Goal: Transaction & Acquisition: Purchase product/service

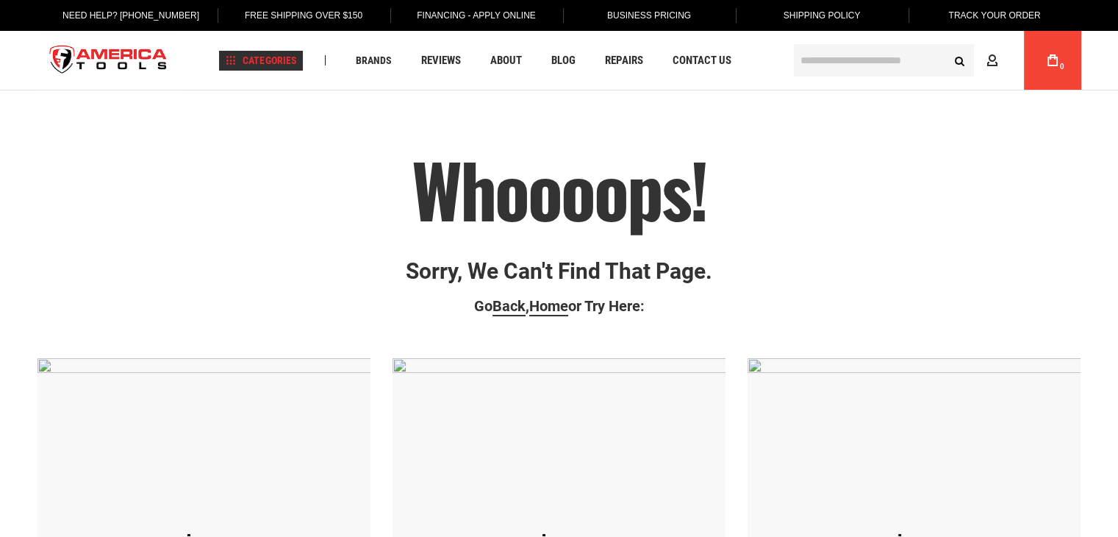
click at [265, 60] on span "Categories" at bounding box center [261, 60] width 71 height 10
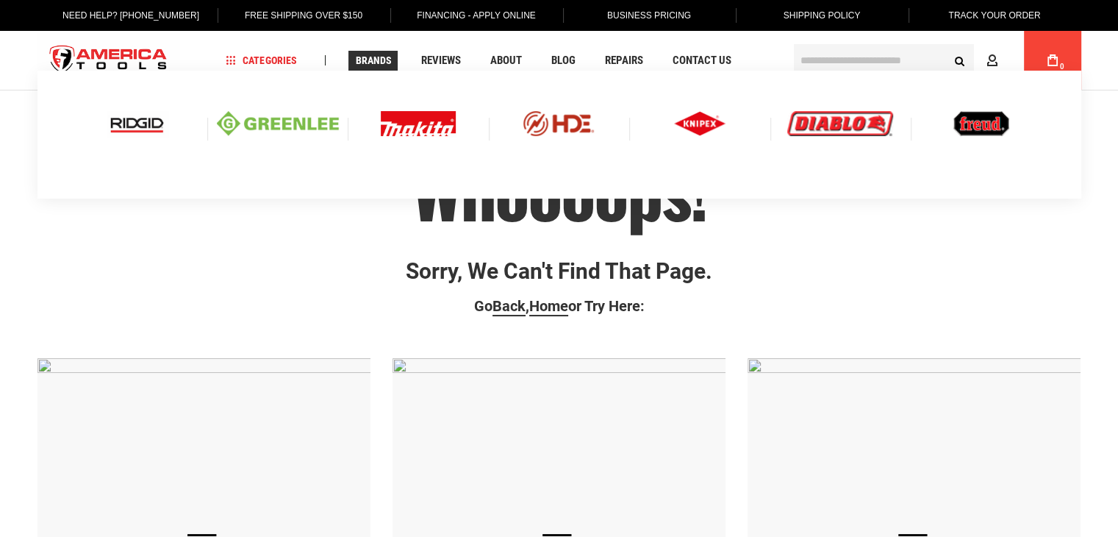
click at [374, 60] on span "Brands" at bounding box center [373, 60] width 36 height 10
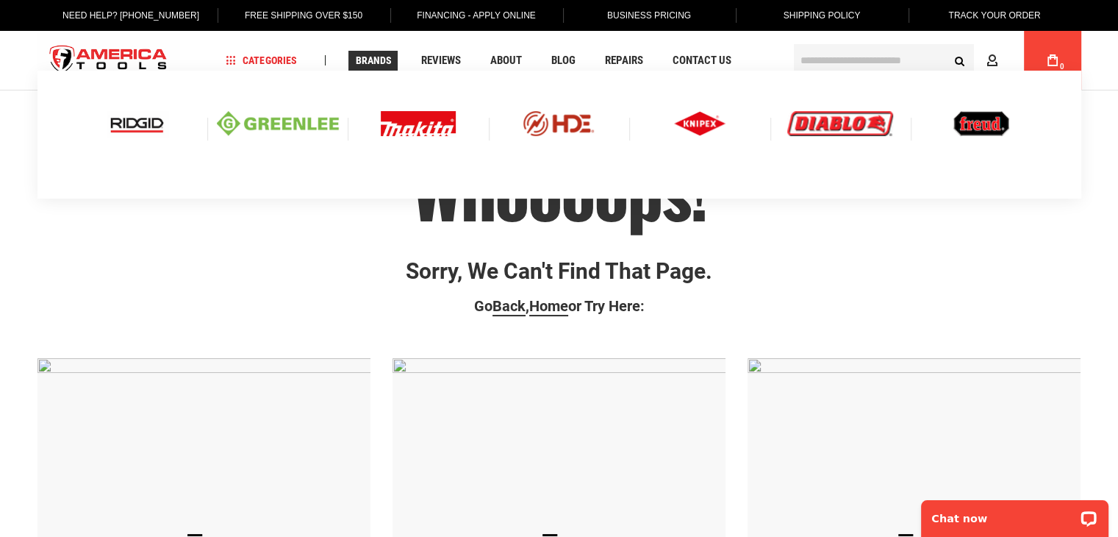
click at [133, 118] on img at bounding box center [137, 123] width 61 height 25
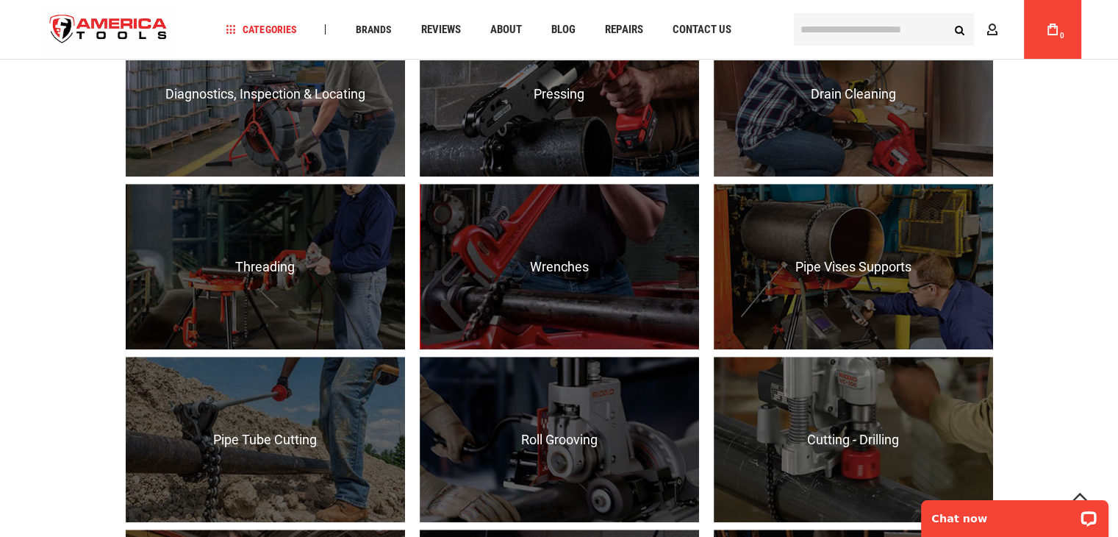
scroll to position [1103, 0]
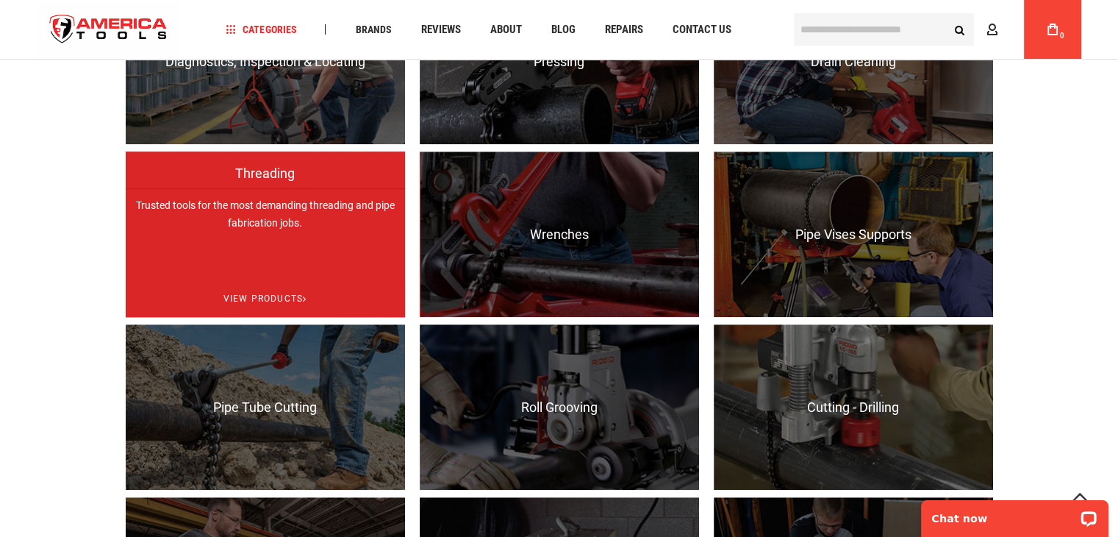
click at [274, 227] on p "Trusted tools for the most demanding threading and pipe fabrication jobs." at bounding box center [265, 270] width 279 height 165
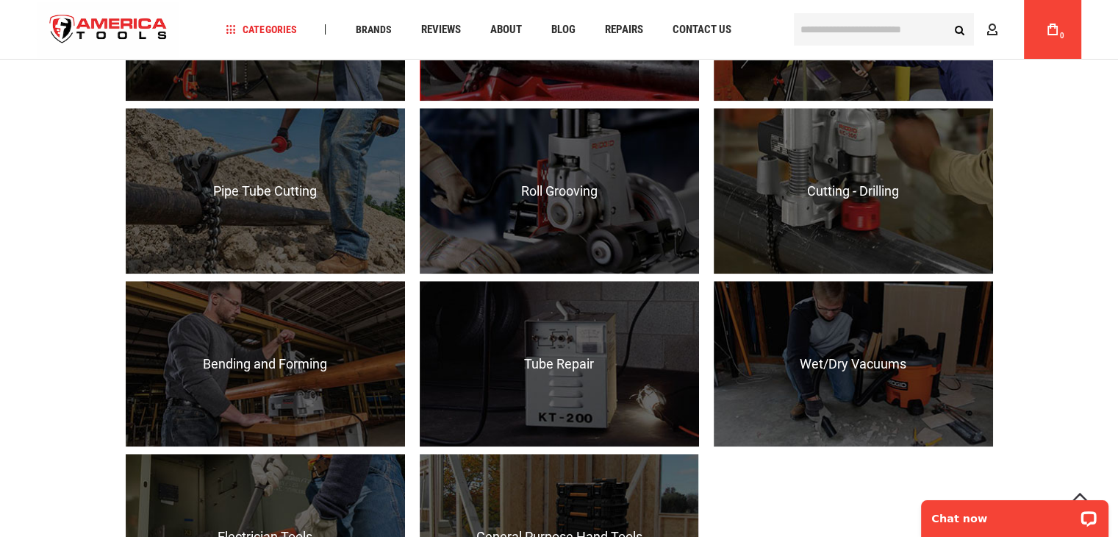
scroll to position [1324, 0]
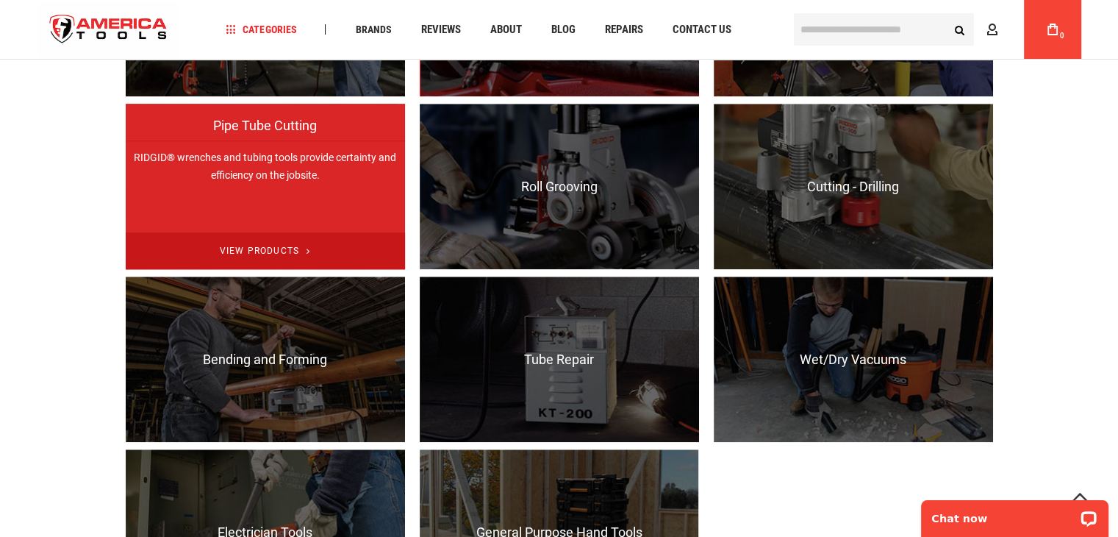
click at [271, 240] on span "View Products" at bounding box center [265, 250] width 279 height 37
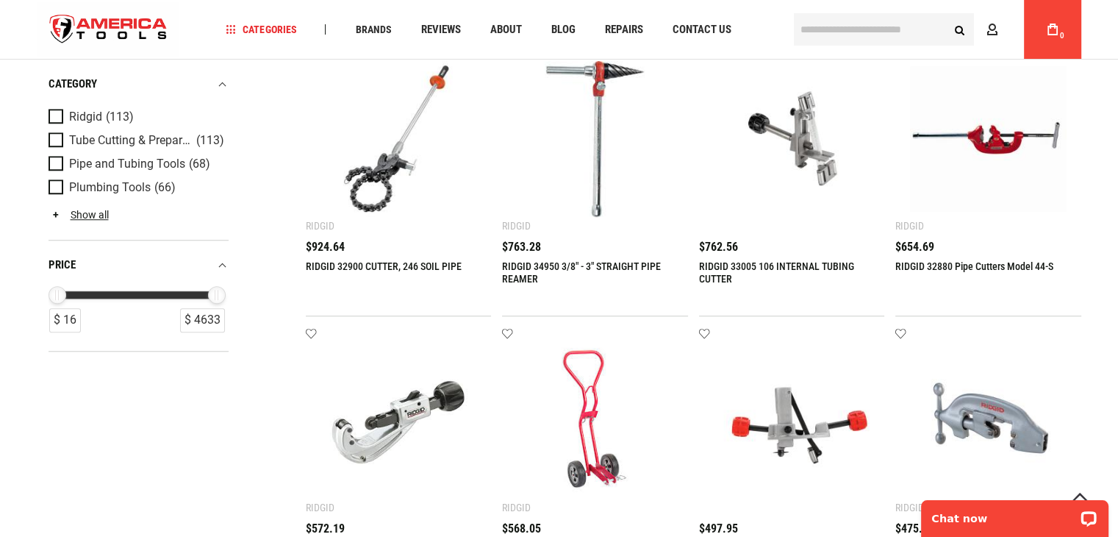
scroll to position [1250, 0]
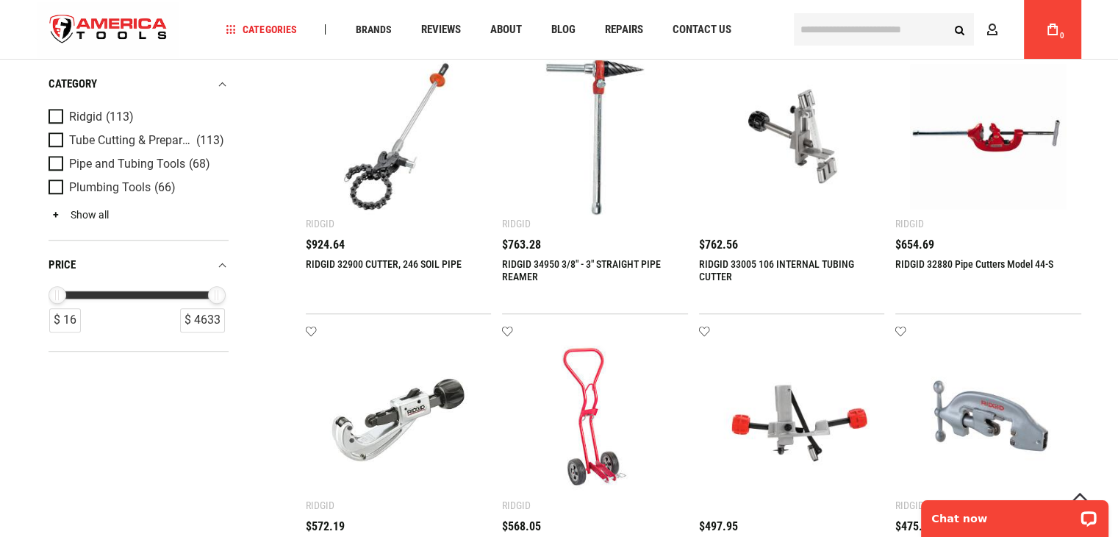
click at [86, 210] on link "Show all" at bounding box center [79, 215] width 60 height 12
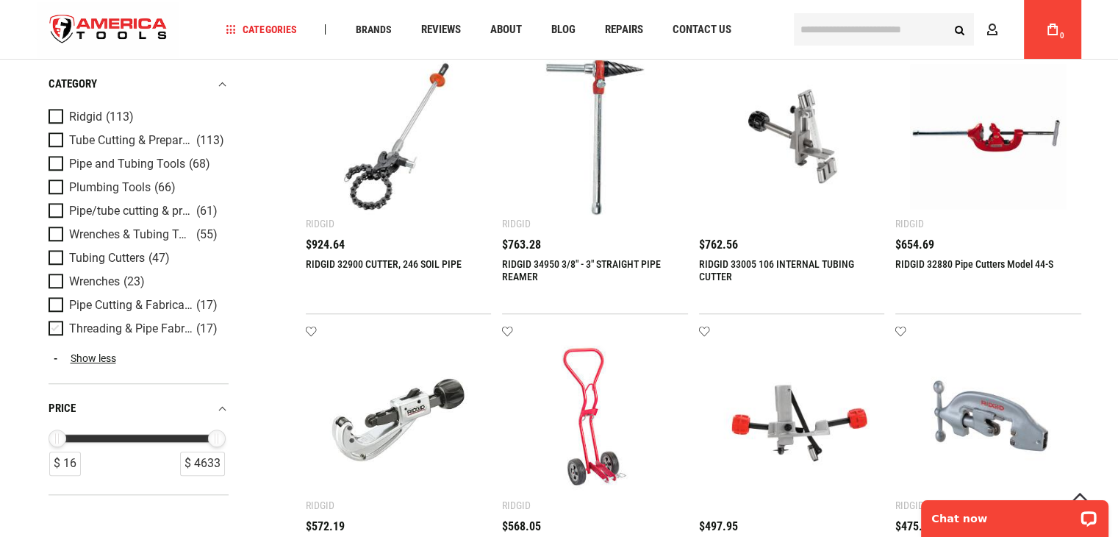
click at [50, 328] on span "Product Filters" at bounding box center [59, 329] width 21 height 16
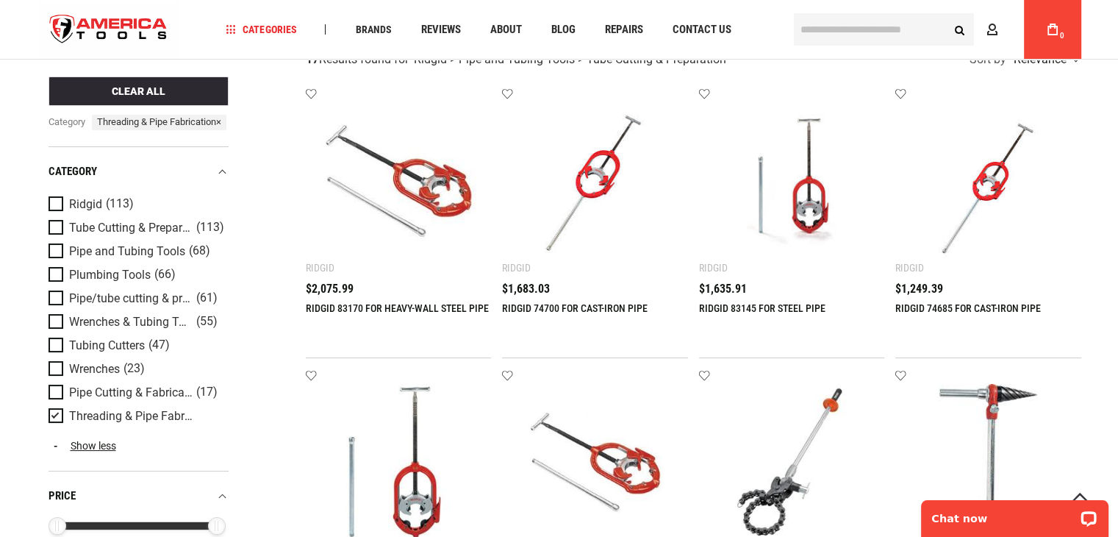
scroll to position [147, 0]
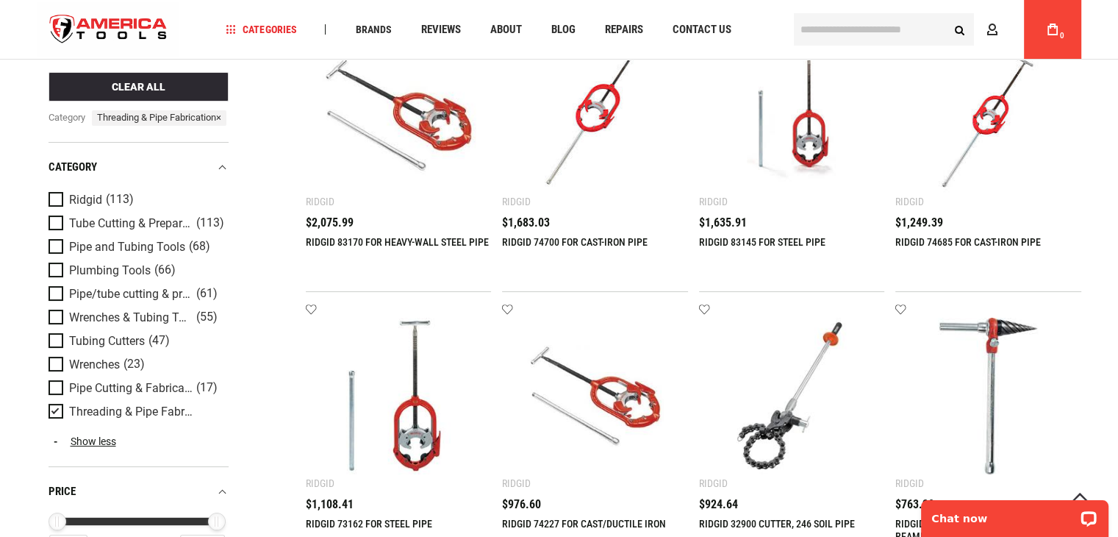
click at [54, 420] on span "Product Filters" at bounding box center [59, 412] width 21 height 16
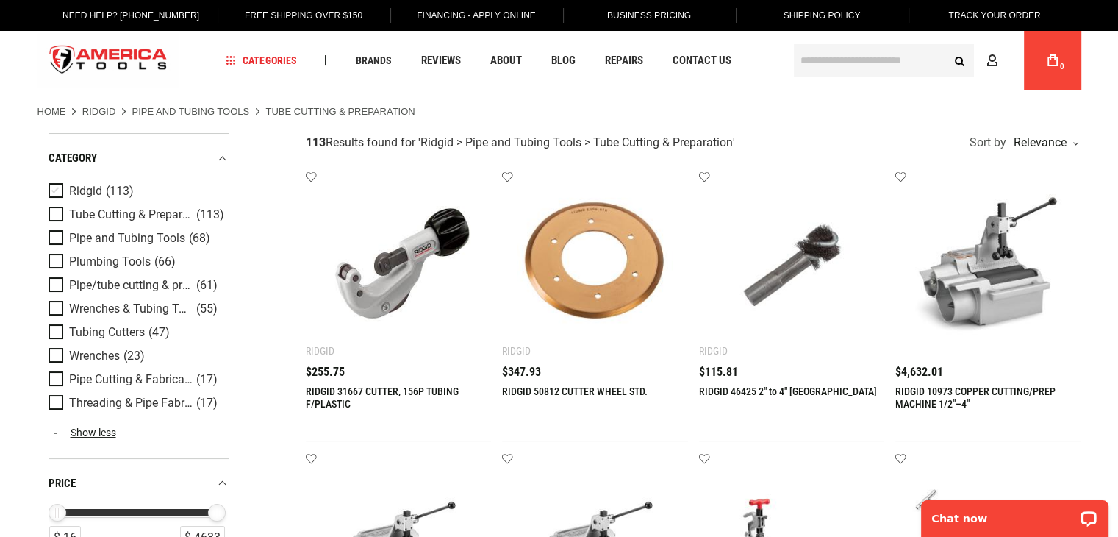
click at [69, 195] on span "Ridgid" at bounding box center [85, 191] width 33 height 13
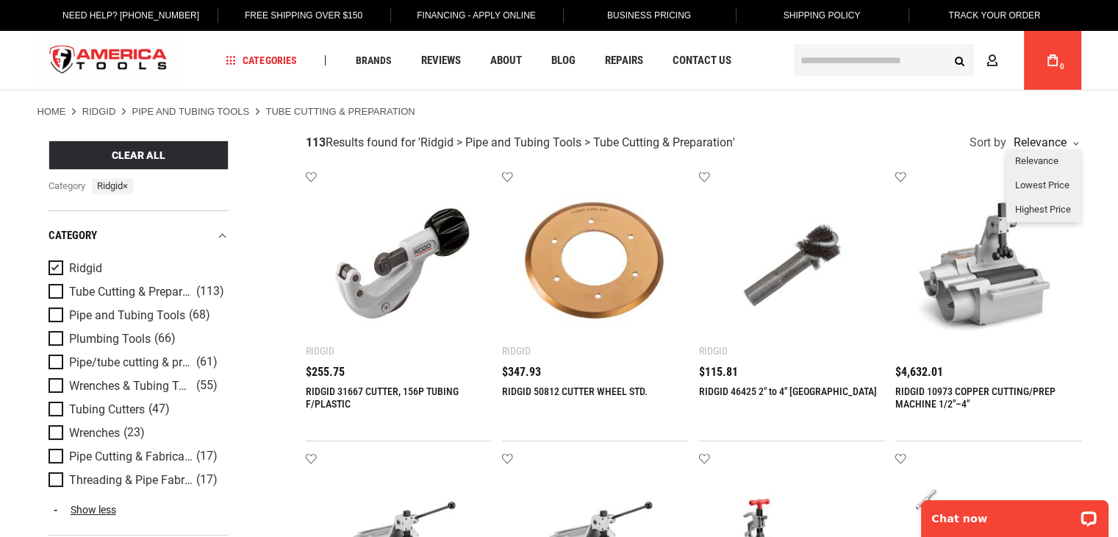
click at [1029, 143] on div "Relevance" at bounding box center [1044, 143] width 68 height 12
click at [1044, 178] on div "Lowest Price" at bounding box center [1044, 186] width 75 height 24
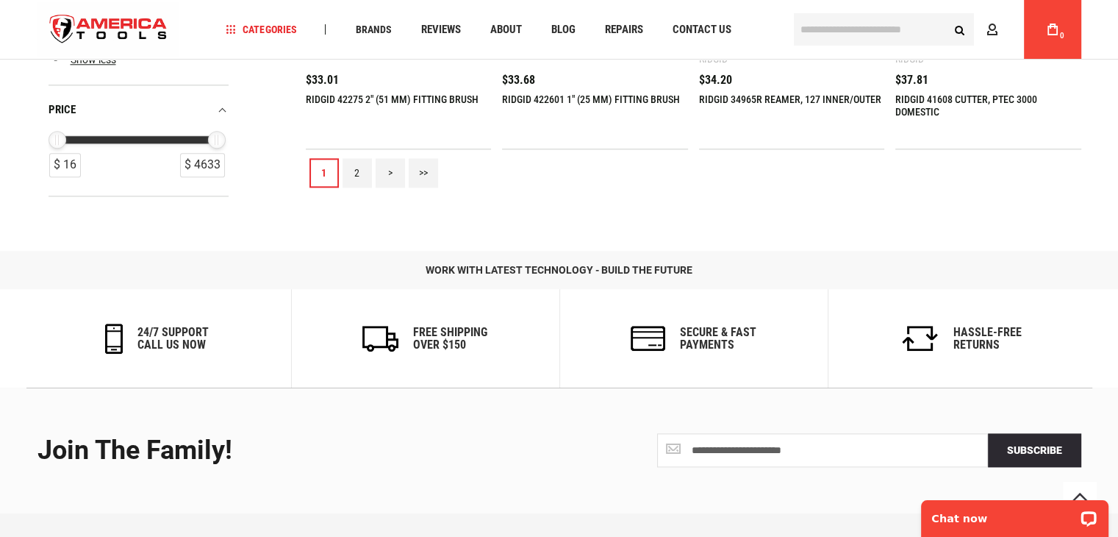
scroll to position [1691, 0]
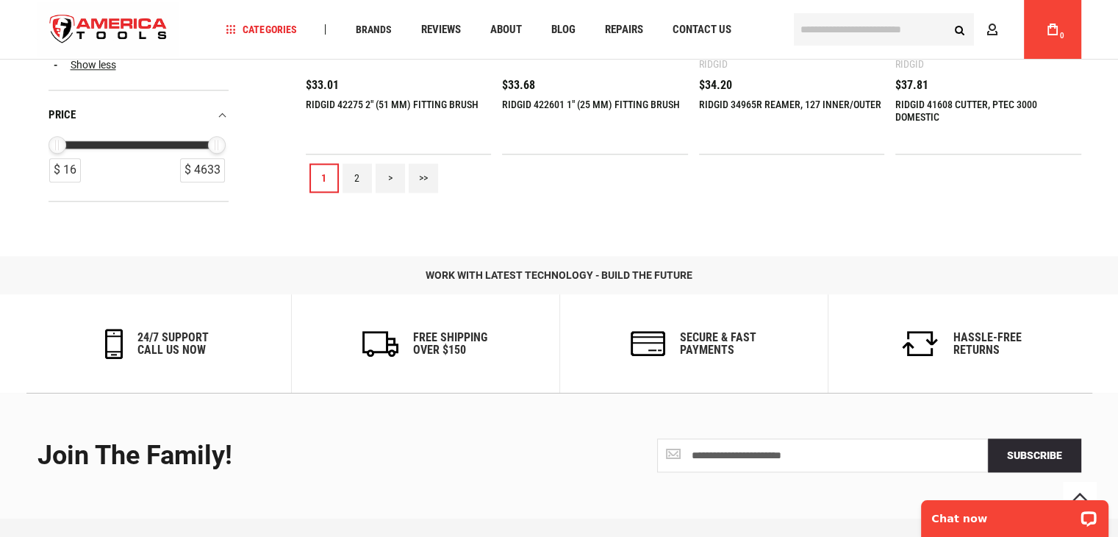
click at [347, 183] on link "2" at bounding box center [357, 177] width 29 height 29
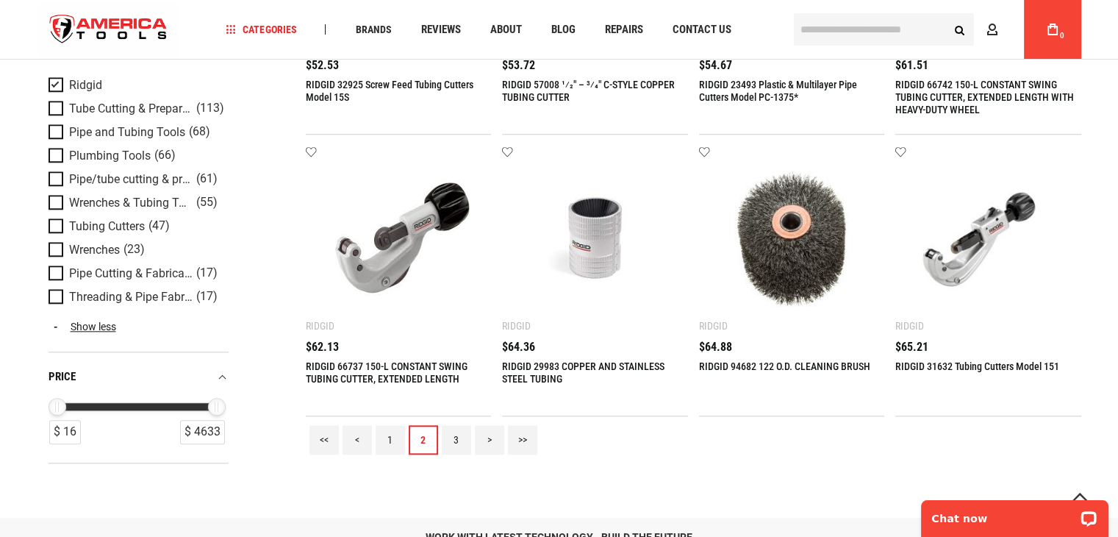
scroll to position [1471, 0]
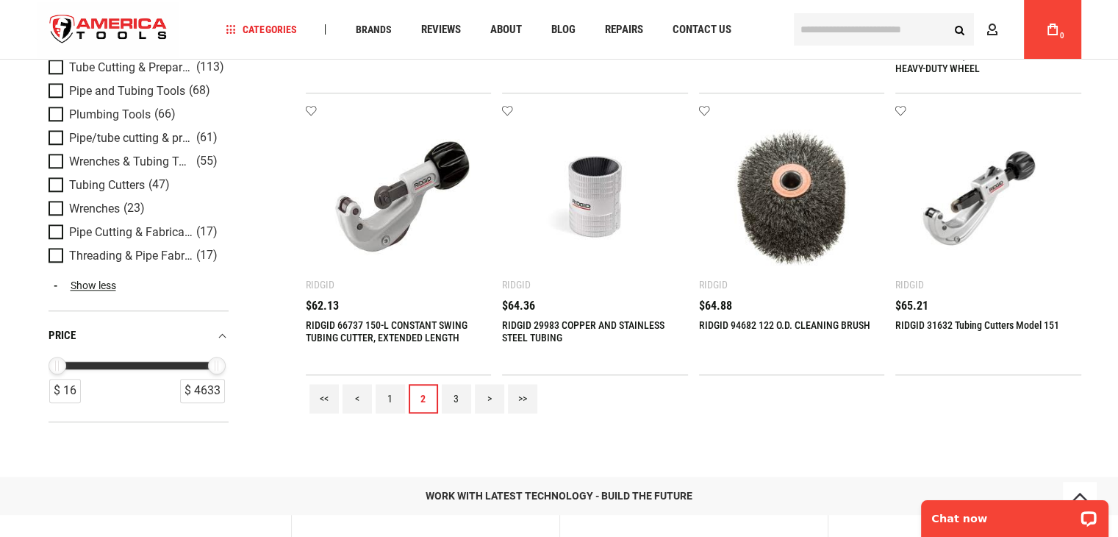
click at [454, 404] on link "3" at bounding box center [456, 398] width 29 height 29
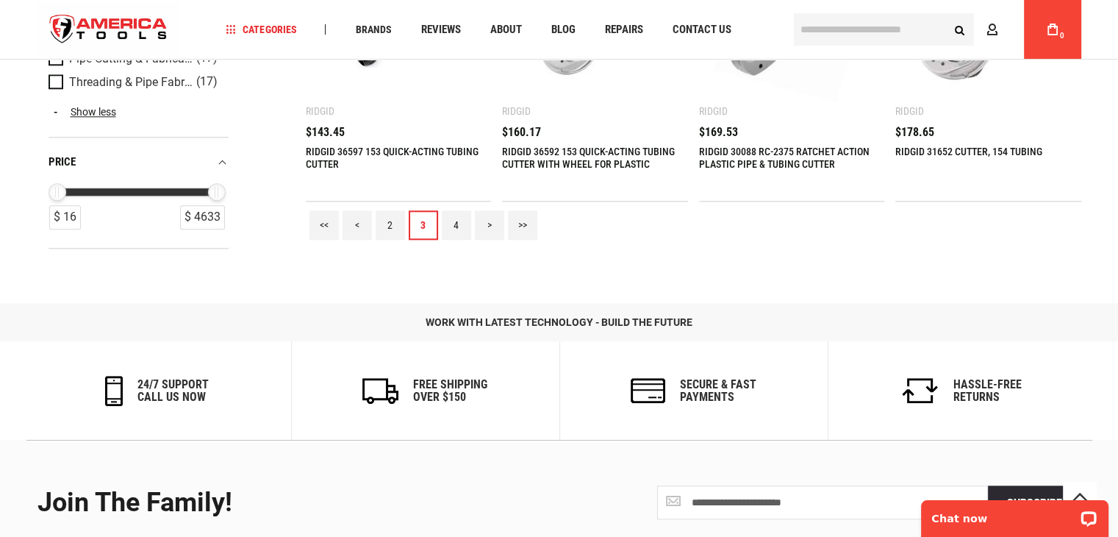
scroll to position [1691, 0]
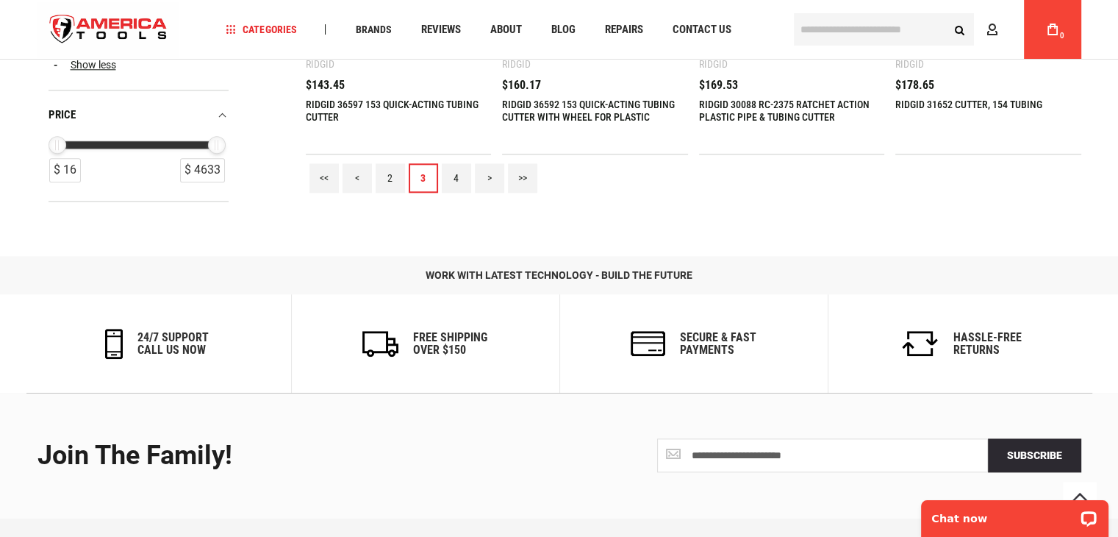
click at [456, 180] on link "4" at bounding box center [456, 177] width 29 height 29
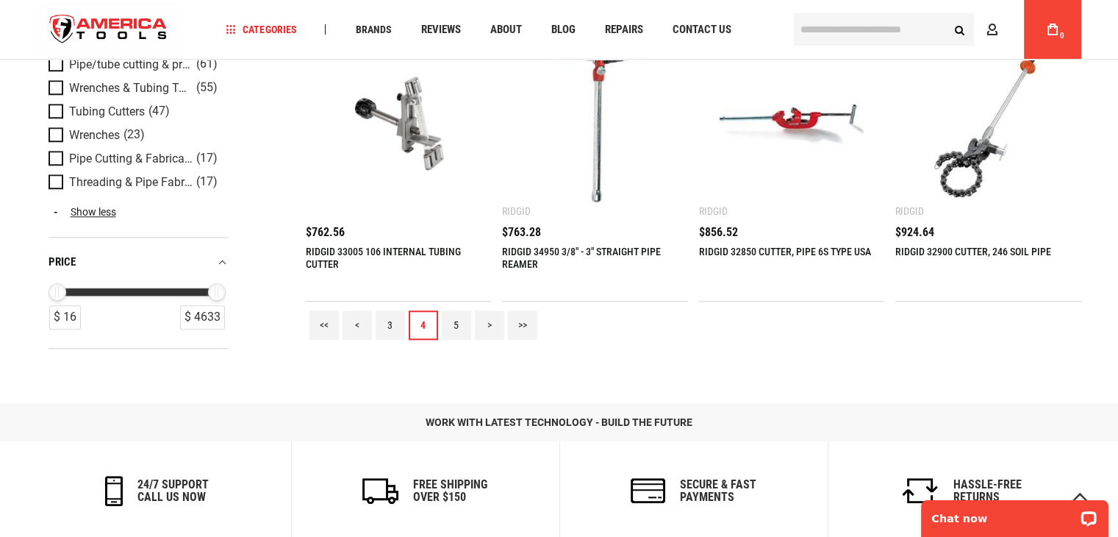
scroll to position [1544, 0]
click at [454, 319] on link "5" at bounding box center [456, 324] width 29 height 29
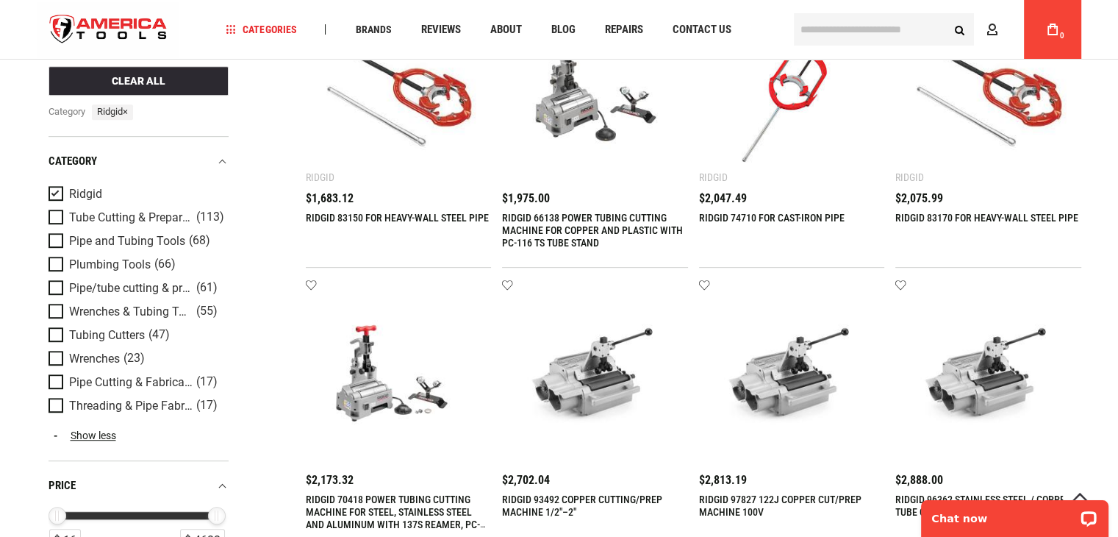
scroll to position [735, 0]
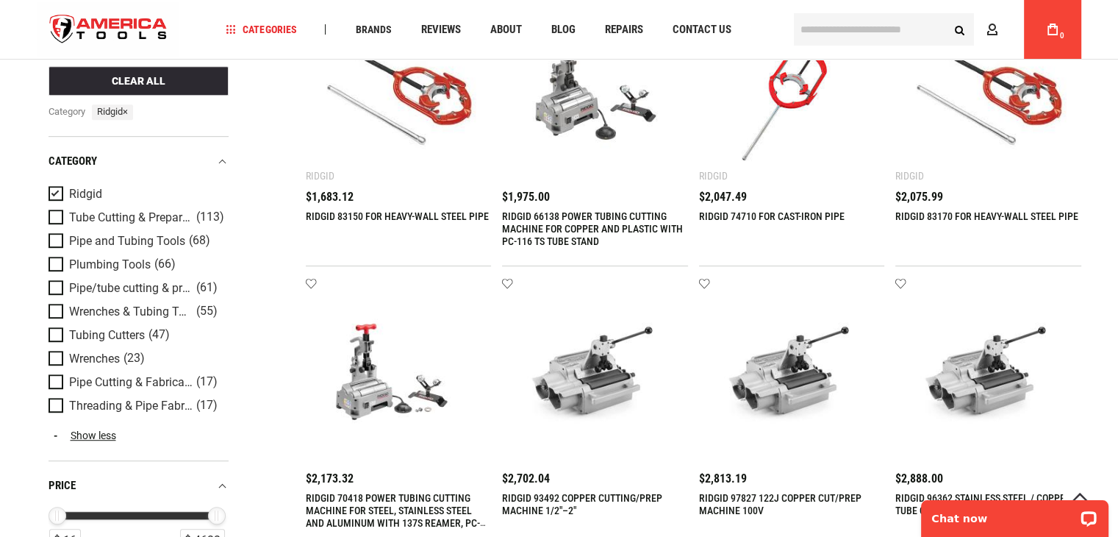
drag, startPoint x: 454, startPoint y: 316, endPoint x: 282, endPoint y: 477, distance: 235.7
click at [282, 477] on div "Refine & sort Clear All category Ridgid × Sort by Lowest price Relevance Lowest…" at bounding box center [559, 136] width 1044 height 1480
